Goal: Register for event/course

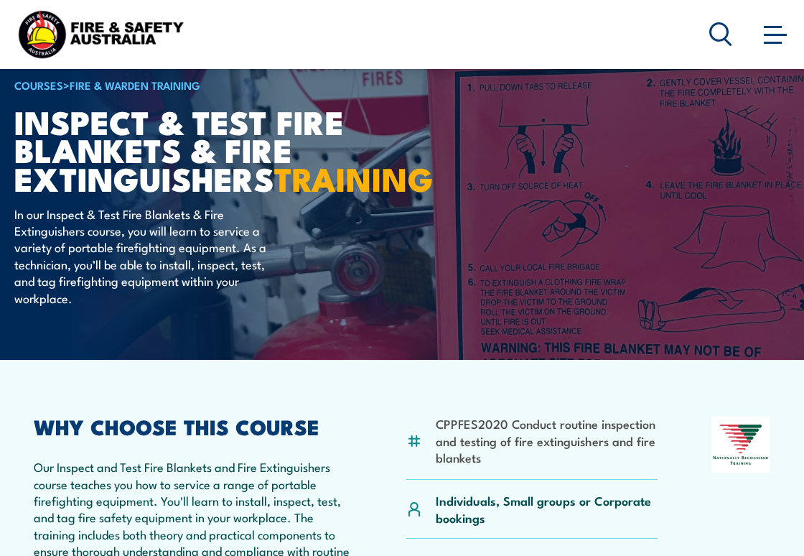
scroll to position [287, 0]
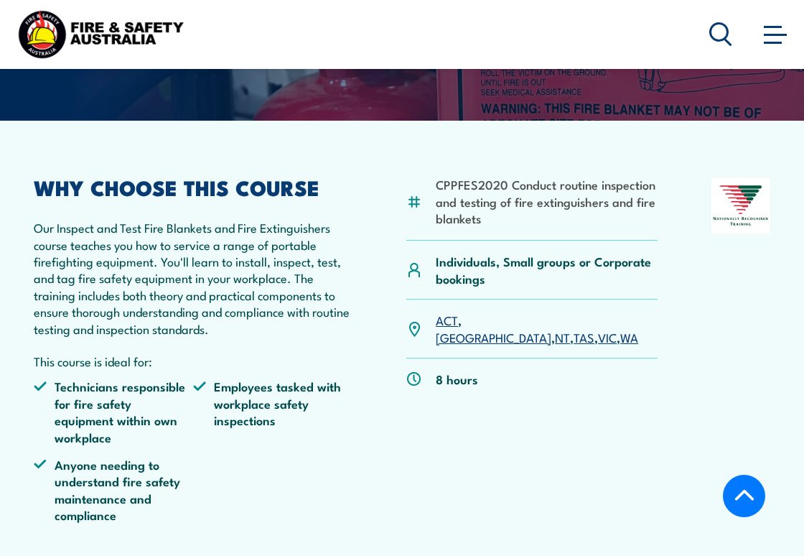
click at [620, 345] on link "WA" at bounding box center [629, 336] width 18 height 17
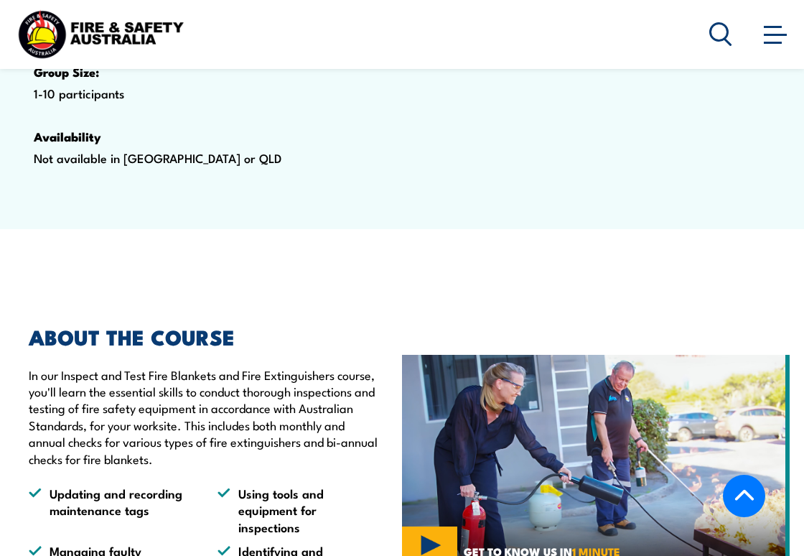
scroll to position [861, 0]
